Goal: Navigation & Orientation: Find specific page/section

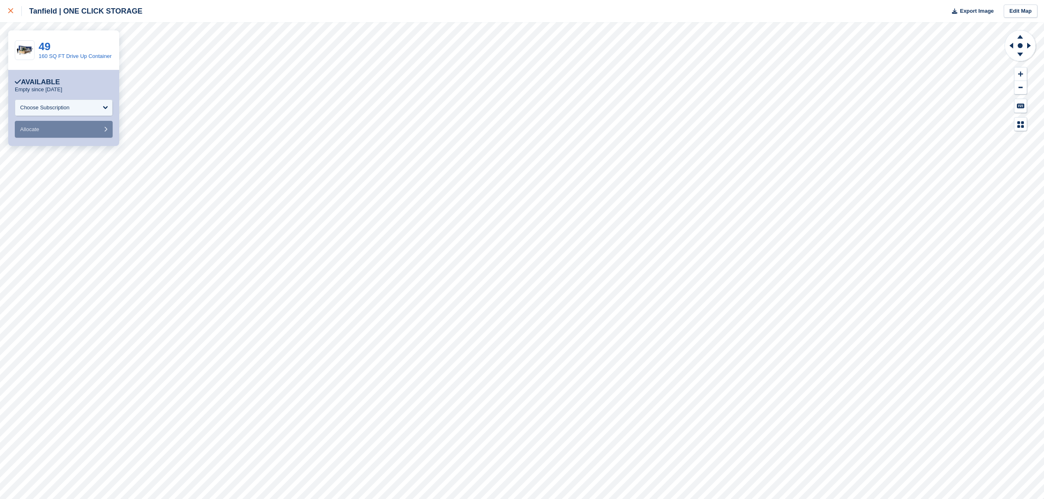
click at [7, 7] on link at bounding box center [11, 11] width 22 height 22
